Goal: Task Accomplishment & Management: Use online tool/utility

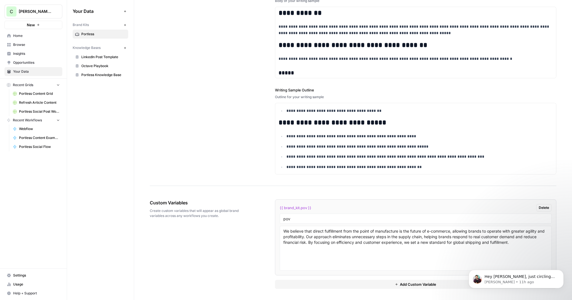
scroll to position [769, 0]
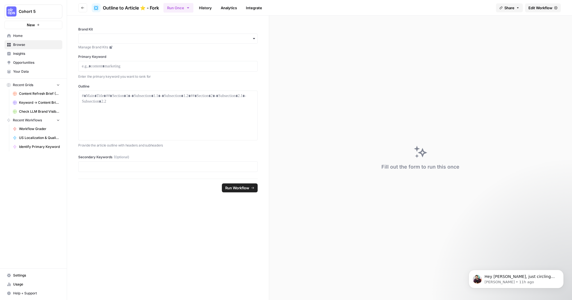
click at [544, 6] on span "Edit Workflow" at bounding box center [541, 8] width 24 height 6
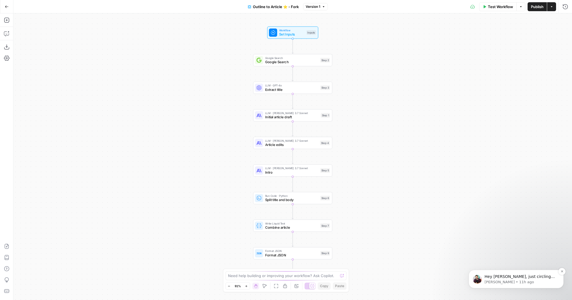
click at [516, 278] on p "Hey [PERSON_NAME], just circling back to this to let you know that the import/e…" at bounding box center [521, 277] width 72 height 6
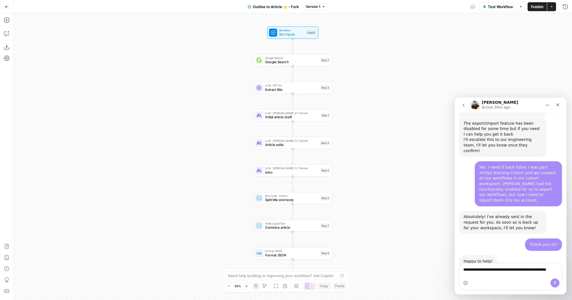
scroll to position [784, 0]
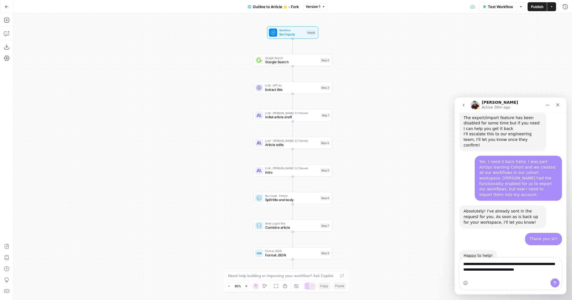
type textarea "**********"
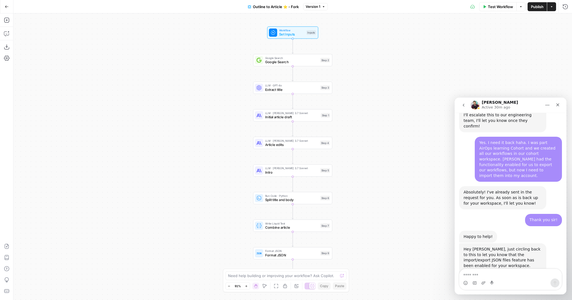
scroll to position [812, 0]
click at [558, 108] on div "Close" at bounding box center [558, 105] width 10 height 10
